Goal: Navigation & Orientation: Find specific page/section

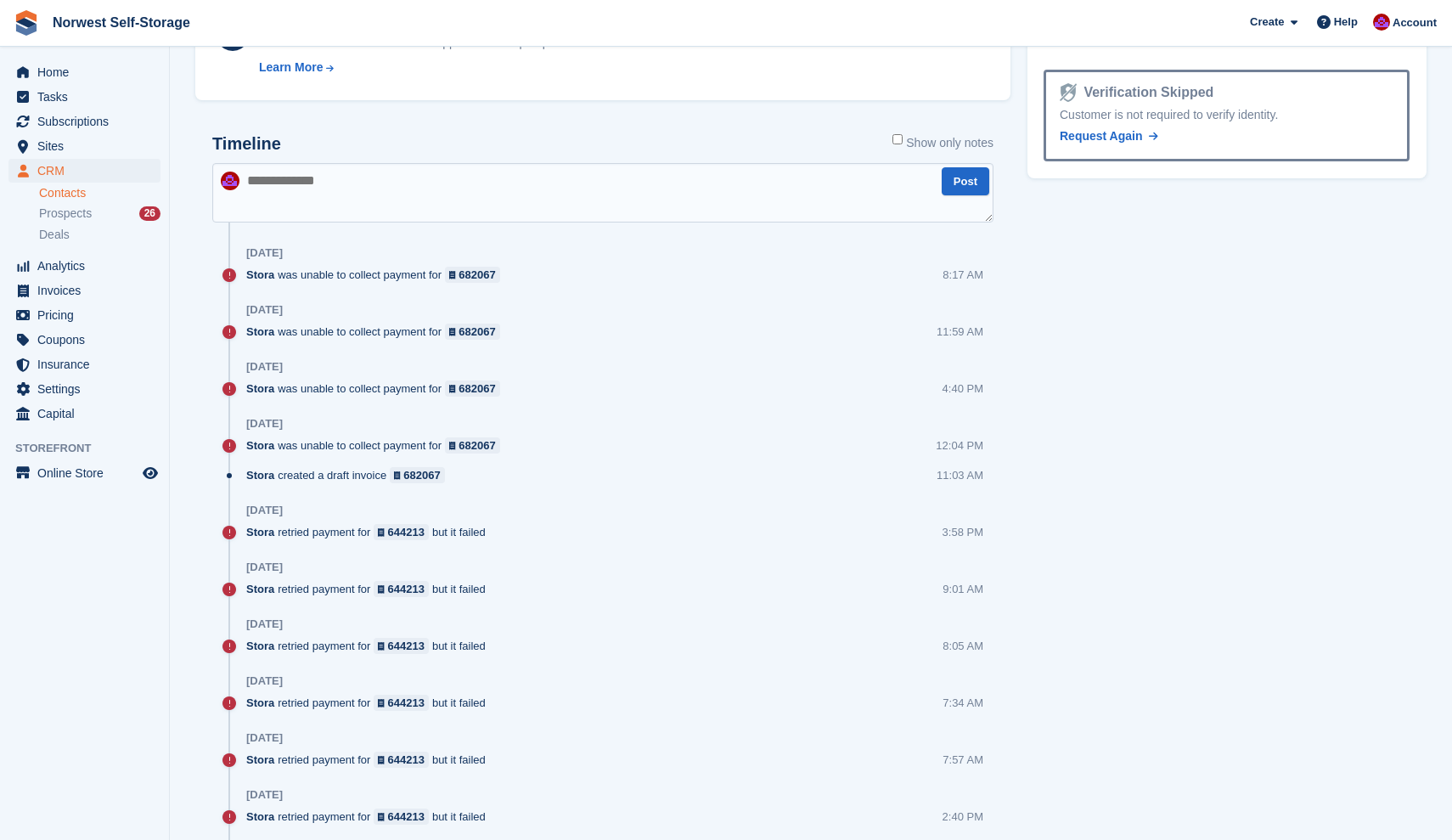
scroll to position [922, 0]
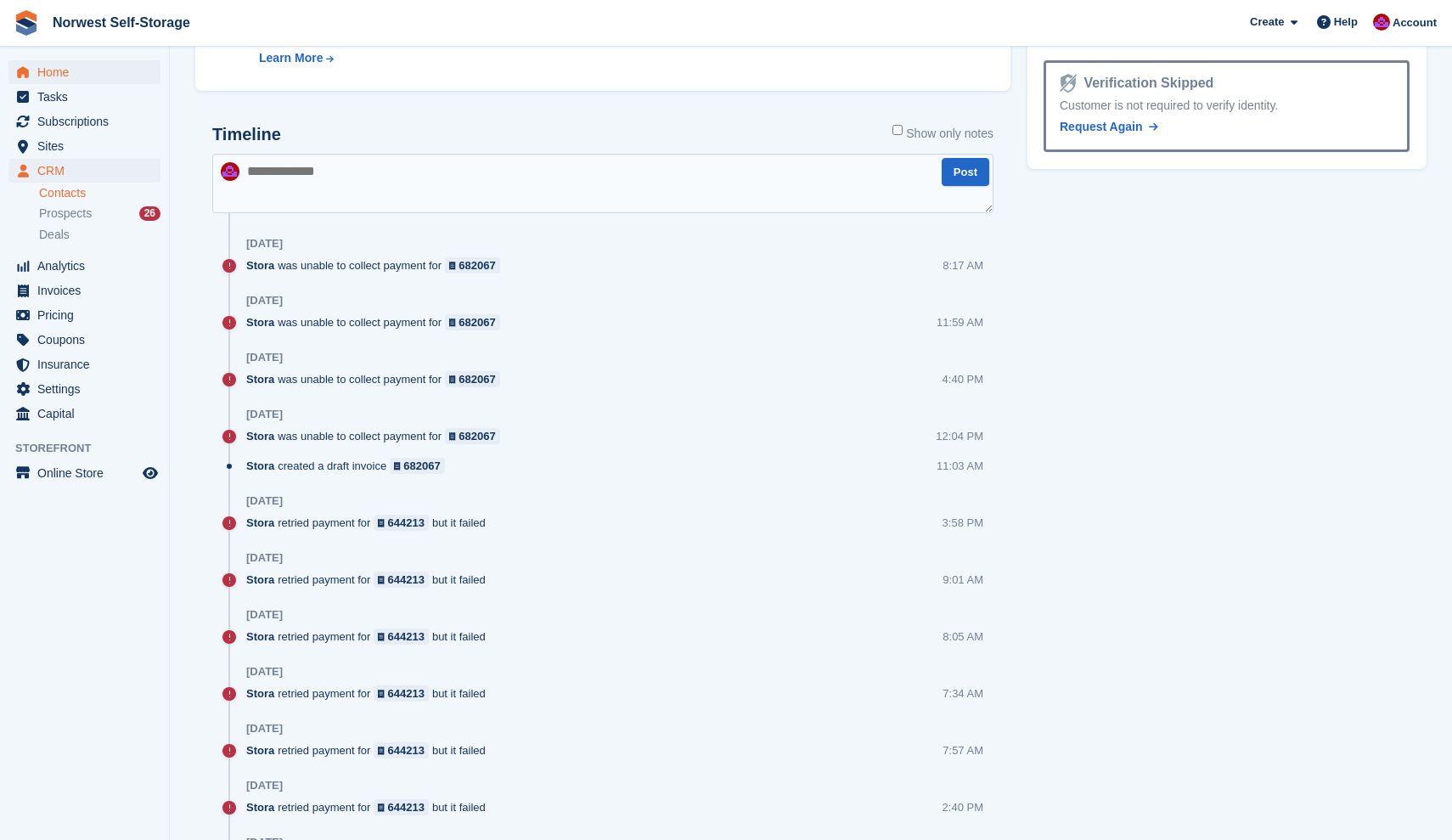
click at [51, 69] on span "Home" at bounding box center [88, 73] width 102 height 24
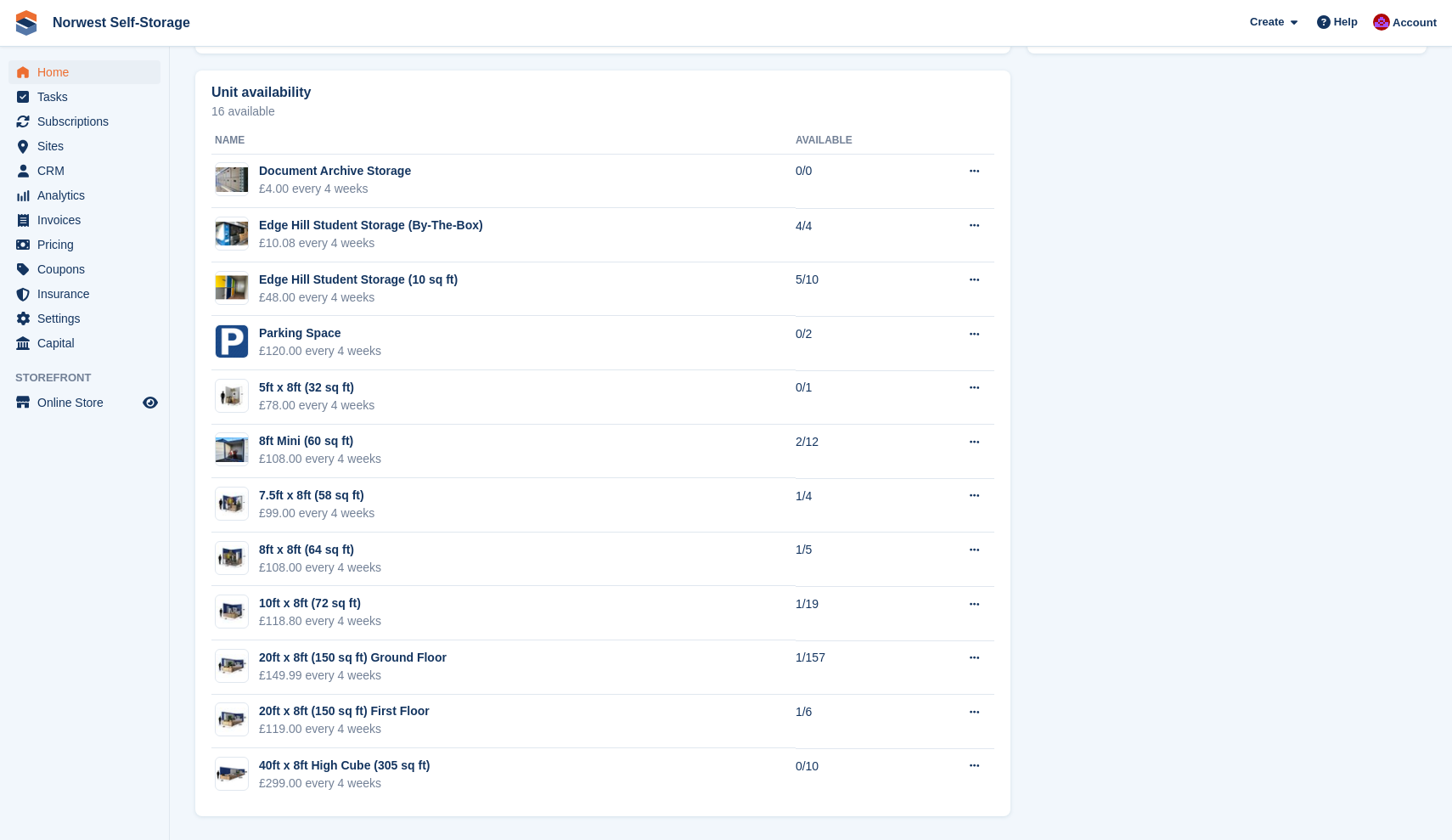
scroll to position [946, 0]
click at [411, 655] on div "20ft x 8ft (150 sq ft) Ground Floor" at bounding box center [353, 656] width 187 height 17
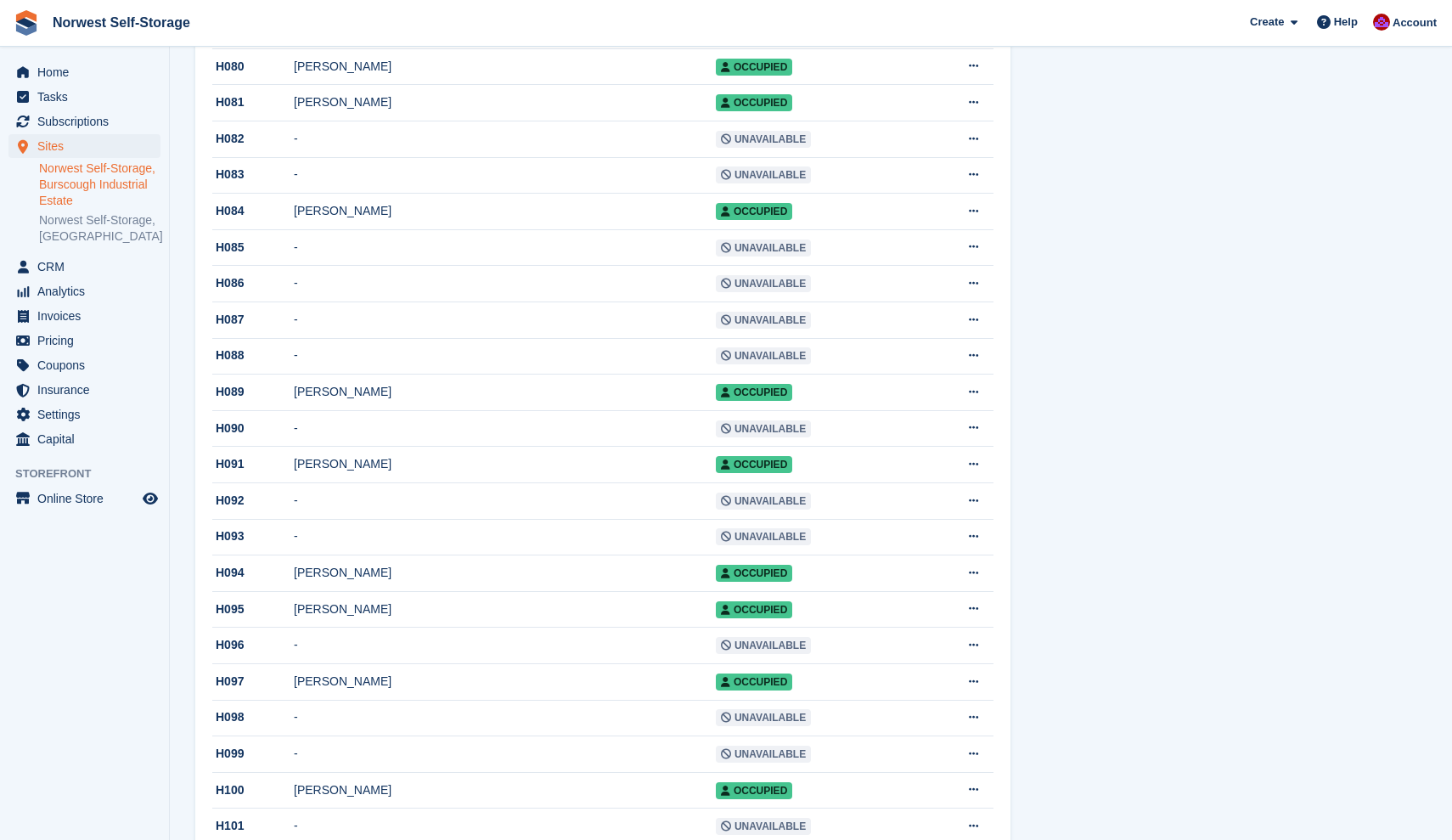
scroll to position [2832, 0]
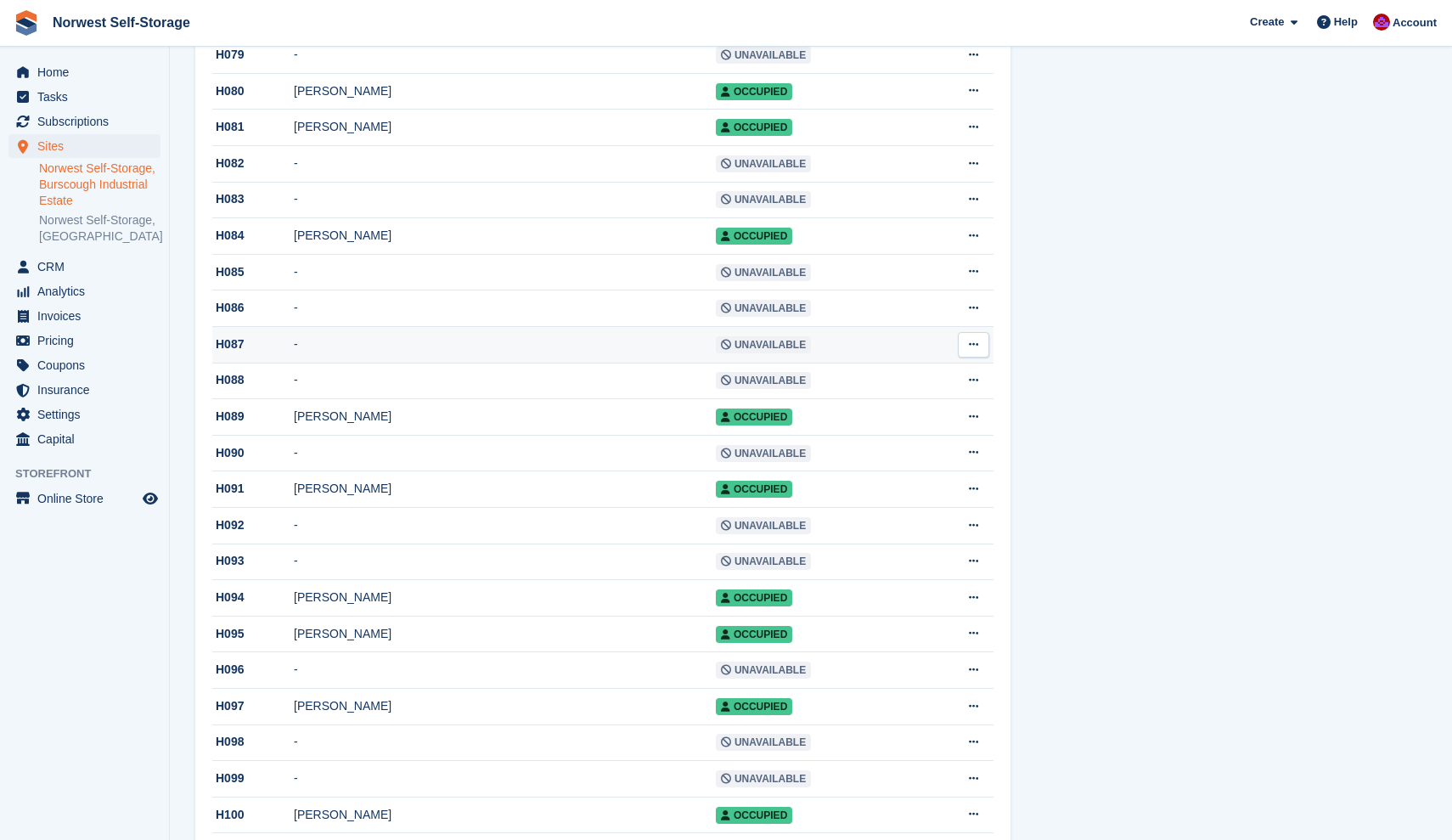
click at [231, 353] on div "H087" at bounding box center [253, 343] width 82 height 17
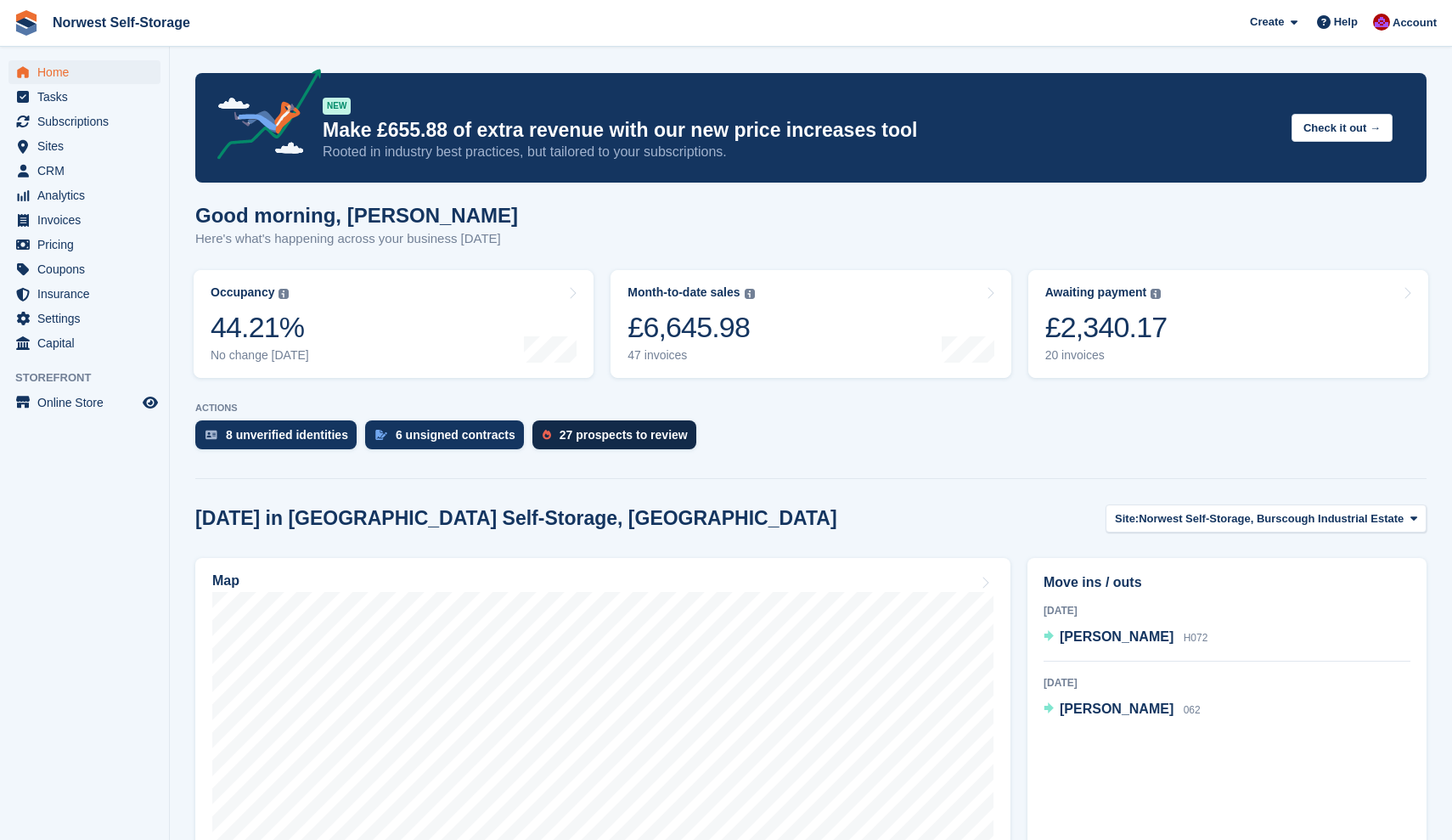
click at [635, 431] on div "27 prospects to review" at bounding box center [624, 434] width 129 height 14
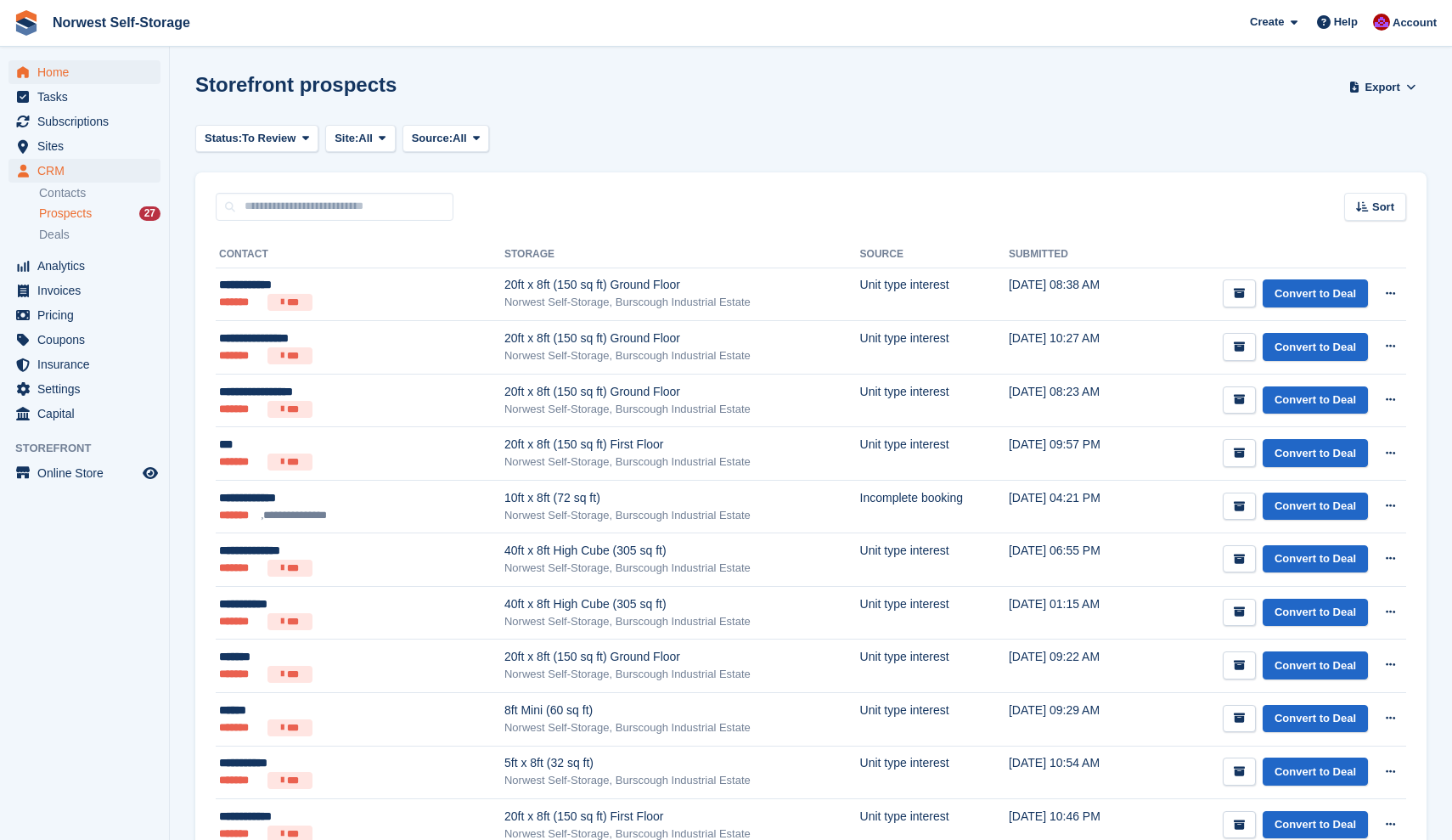
click at [53, 73] on span "Home" at bounding box center [88, 73] width 102 height 24
